Goal: Feedback & Contribution: Contribute content

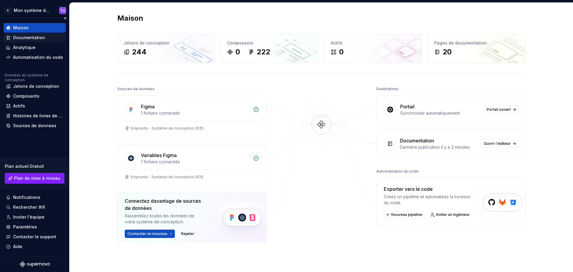
click at [36, 41] on div "Documentation" at bounding box center [35, 38] width 62 height 10
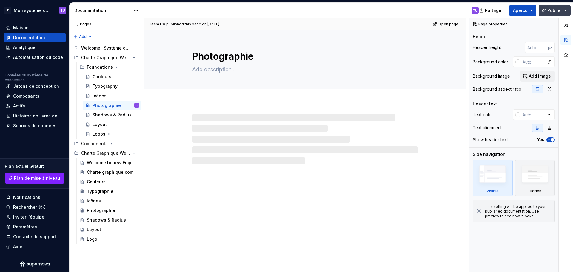
type textarea "*"
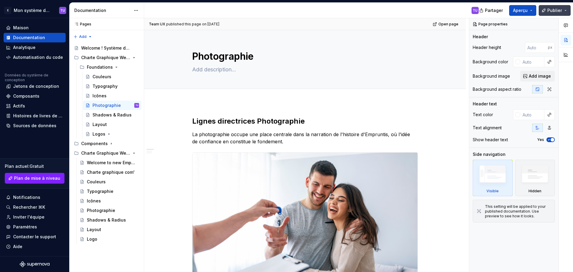
click at [553, 8] on font "Publier" at bounding box center [555, 10] width 15 height 5
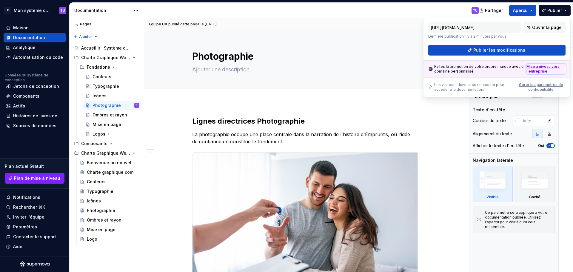
click at [534, 71] on font "Mise à niveau vers l'entreprise" at bounding box center [543, 68] width 33 height 9
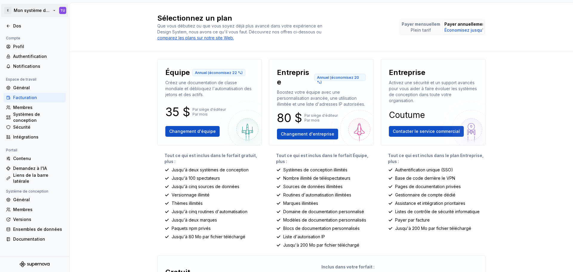
click at [39, 12] on html "E Mon système de conception TU Dos Compte Profil Authentification Notifications…" at bounding box center [286, 136] width 573 height 272
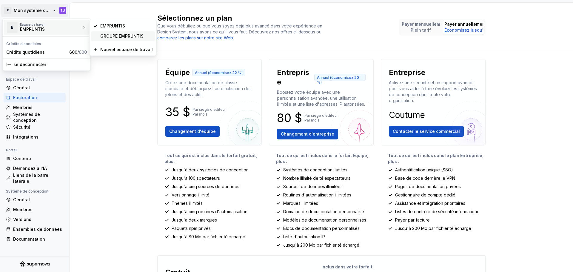
click at [119, 36] on font "GROUPE EMPRUNTIS" at bounding box center [121, 35] width 43 height 5
